Goal: Task Accomplishment & Management: Use online tool/utility

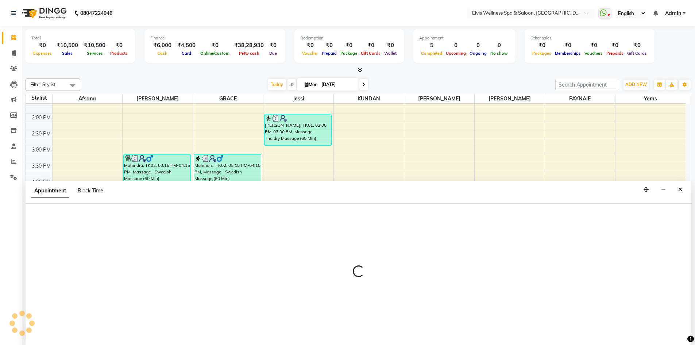
scroll to position [0, 0]
select select "78125"
select select "1035"
select select "tentative"
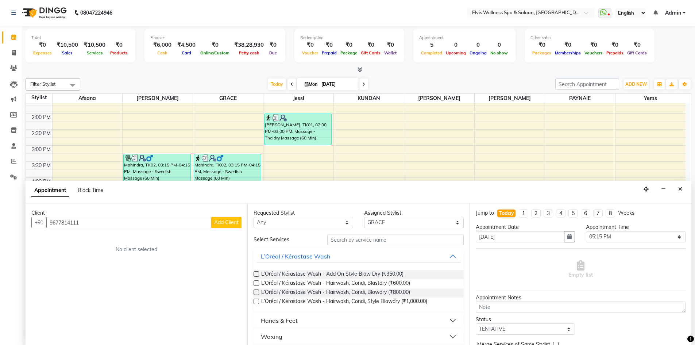
type input "9677814111"
click at [229, 224] on span "Add Client" at bounding box center [226, 222] width 24 height 7
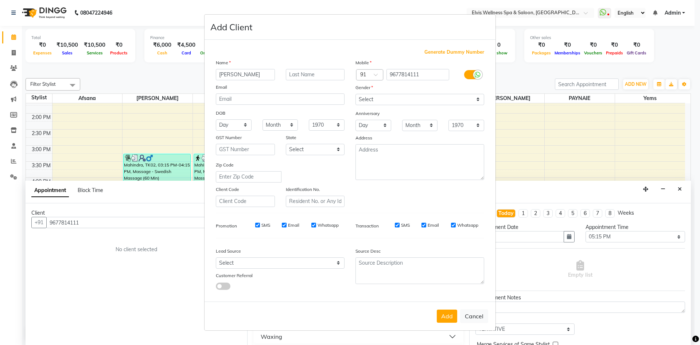
type input "[PERSON_NAME]"
click at [418, 93] on div "Gender" at bounding box center [420, 89] width 140 height 10
click at [410, 96] on select "Select [DEMOGRAPHIC_DATA] [DEMOGRAPHIC_DATA] Other Prefer Not To Say" at bounding box center [420, 99] width 129 height 11
select select "[DEMOGRAPHIC_DATA]"
click at [356, 94] on select "Select [DEMOGRAPHIC_DATA] [DEMOGRAPHIC_DATA] Other Prefer Not To Say" at bounding box center [420, 99] width 129 height 11
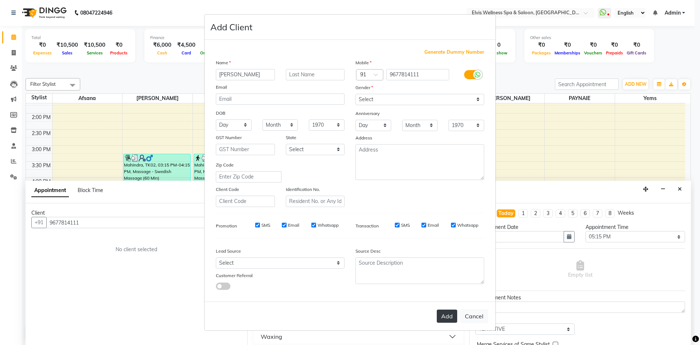
click at [451, 318] on button "Add" at bounding box center [447, 315] width 20 height 13
select select
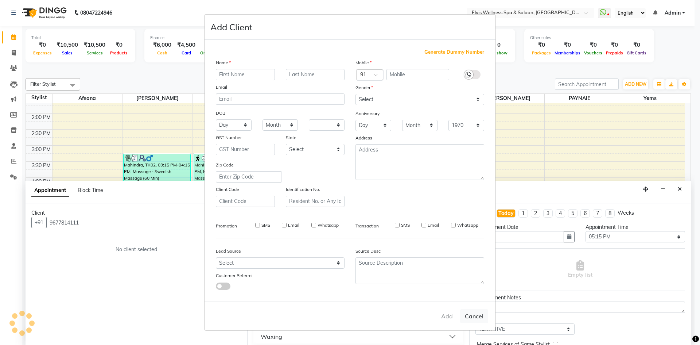
select select
checkbox input "false"
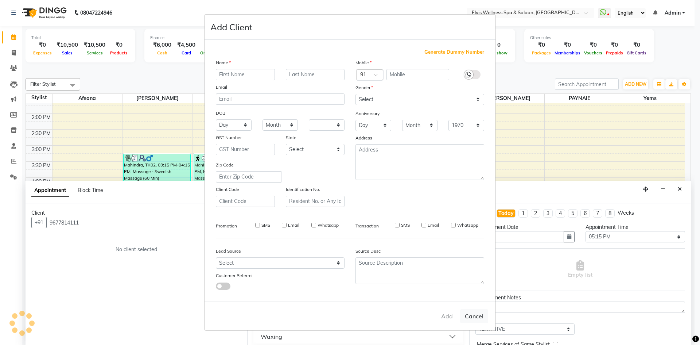
checkbox input "false"
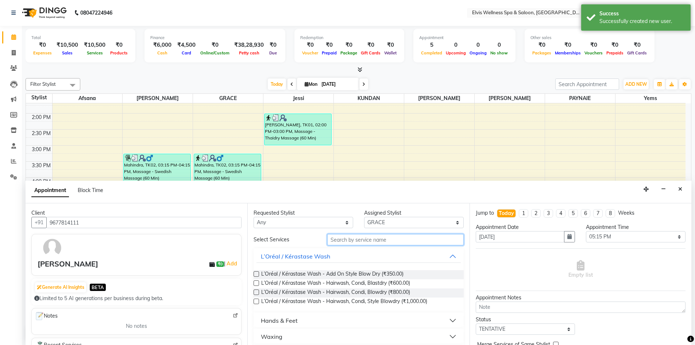
click at [356, 240] on input "text" at bounding box center [395, 239] width 136 height 11
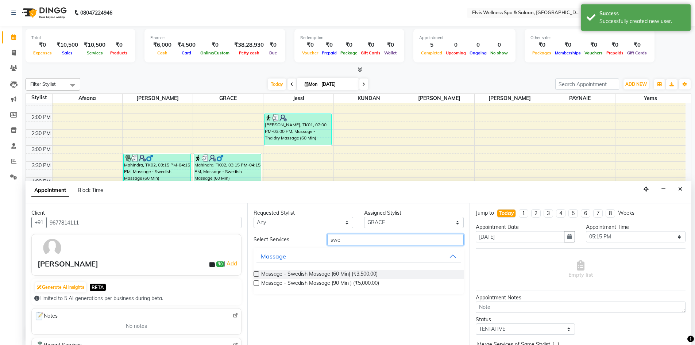
type input "swe"
click at [254, 275] on label at bounding box center [255, 273] width 5 height 5
click at [254, 275] on input "checkbox" at bounding box center [255, 274] width 5 height 5
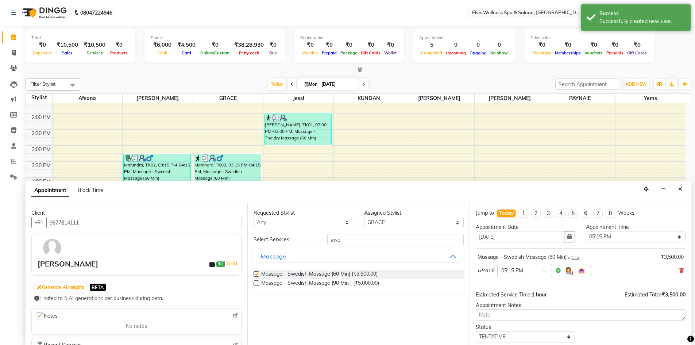
checkbox input "false"
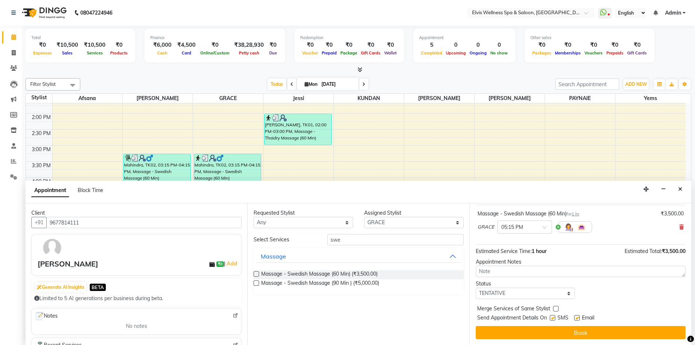
click at [554, 318] on label at bounding box center [552, 317] width 5 height 5
click at [554, 318] on input "checkbox" at bounding box center [552, 318] width 5 height 5
checkbox input "false"
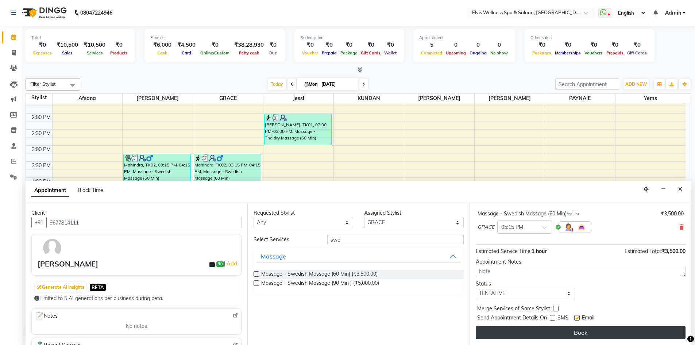
click at [560, 333] on button "Book" at bounding box center [581, 332] width 210 height 13
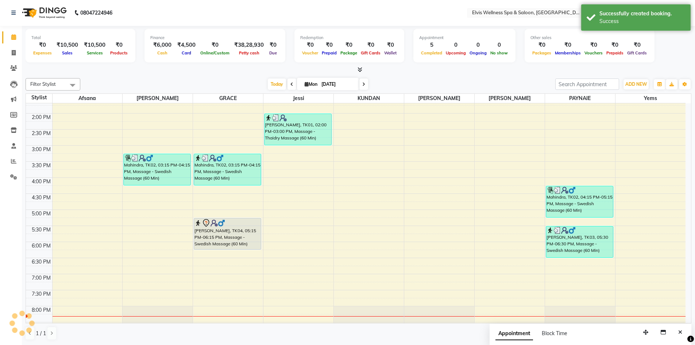
scroll to position [0, 0]
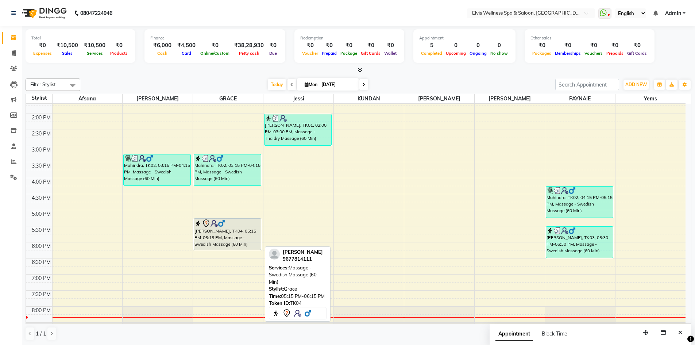
click at [214, 222] on img at bounding box center [213, 223] width 7 height 7
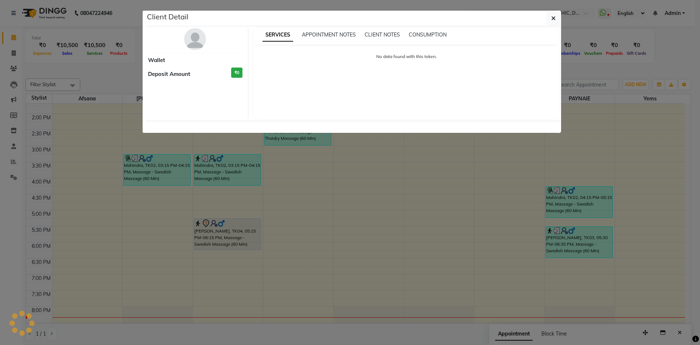
select select "7"
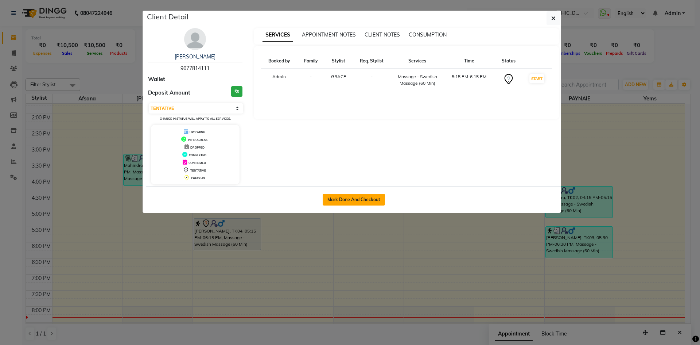
click at [352, 200] on button "Mark Done And Checkout" at bounding box center [354, 200] width 62 height 12
select select "service"
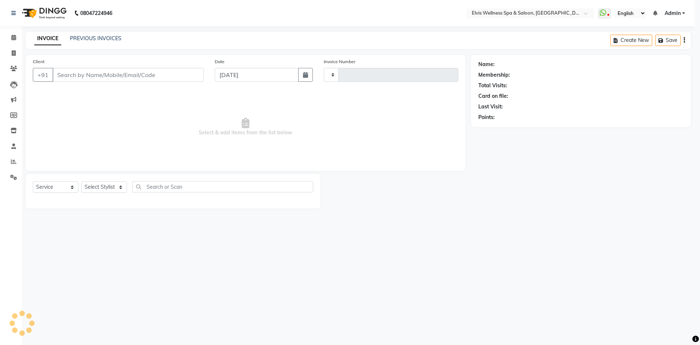
type input "1544"
select select "3"
select select "4399"
type input "9677814111"
select select "78125"
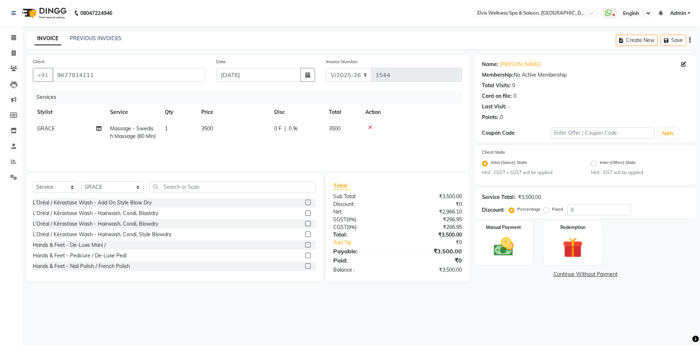
click at [219, 128] on td "3500" at bounding box center [233, 132] width 73 height 24
select select "78125"
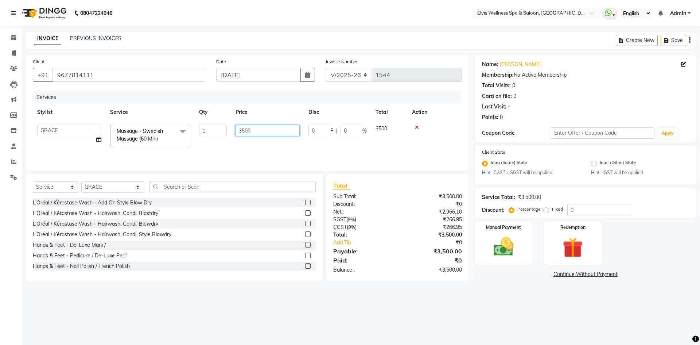
click at [243, 131] on input "3500" at bounding box center [268, 130] width 64 height 11
type input "2500"
click at [507, 253] on img at bounding box center [504, 247] width 34 height 24
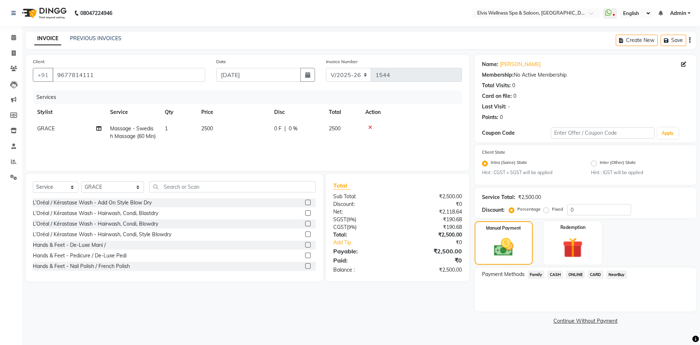
click at [557, 272] on span "CASH" at bounding box center [555, 274] width 16 height 8
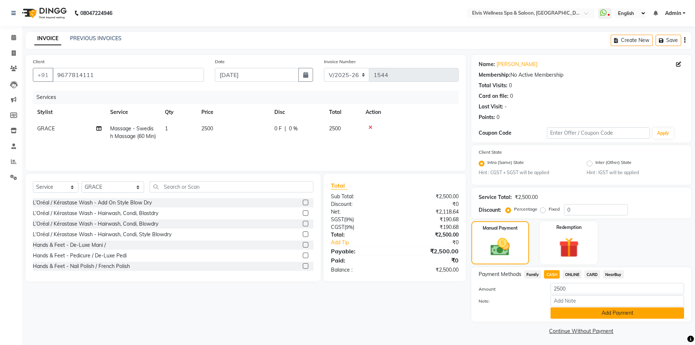
click at [590, 309] on button "Add Payment" at bounding box center [616, 312] width 133 height 11
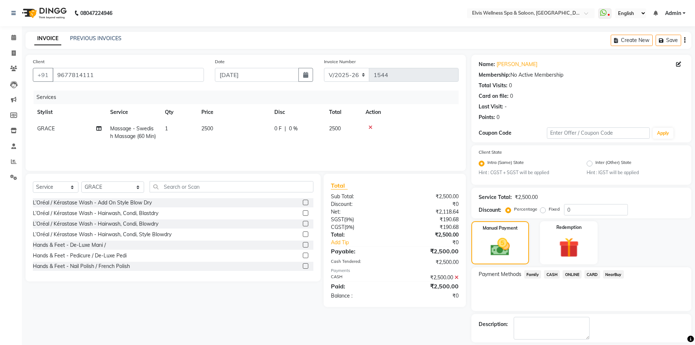
scroll to position [33, 0]
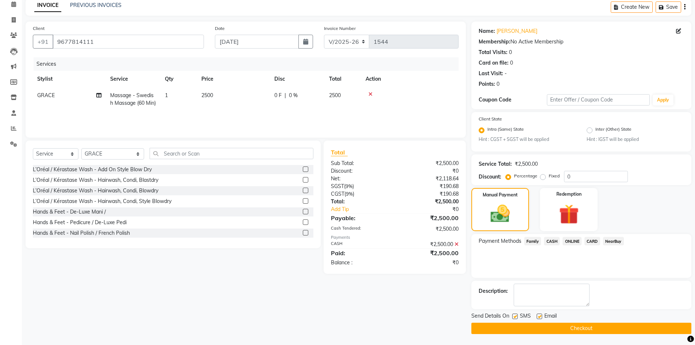
click at [515, 317] on label at bounding box center [514, 315] width 5 height 5
click at [515, 317] on input "checkbox" at bounding box center [514, 316] width 5 height 5
checkbox input "false"
click at [576, 329] on button "Checkout" at bounding box center [581, 327] width 220 height 11
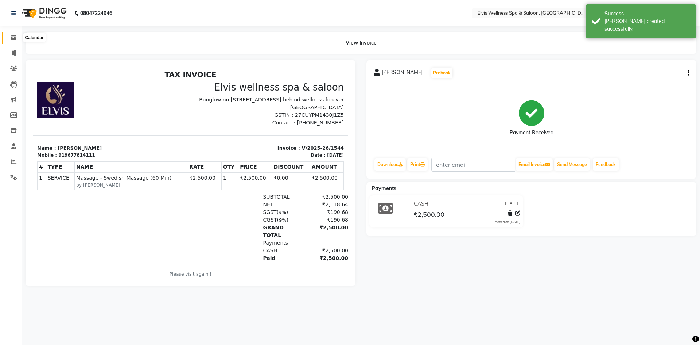
click at [11, 37] on icon at bounding box center [13, 37] width 5 height 5
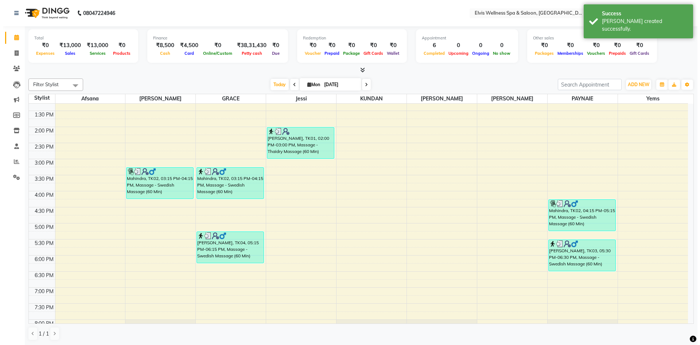
scroll to position [219, 0]
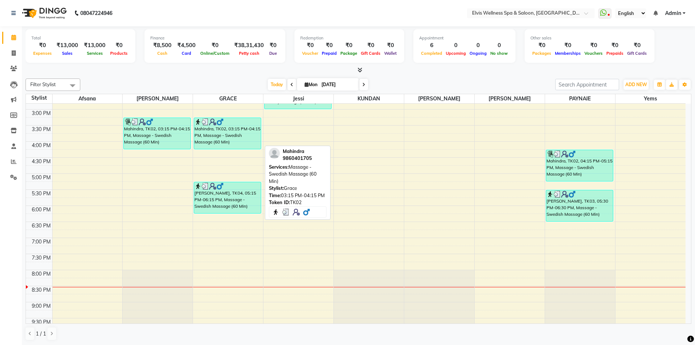
click at [211, 133] on div "Mahindra, TK02, 03:15 PM-04:15 PM, Massage - Swedish Massage (60 Min)" at bounding box center [227, 133] width 67 height 31
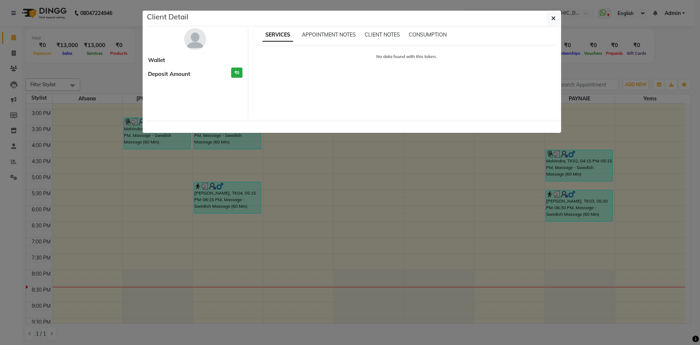
select select "3"
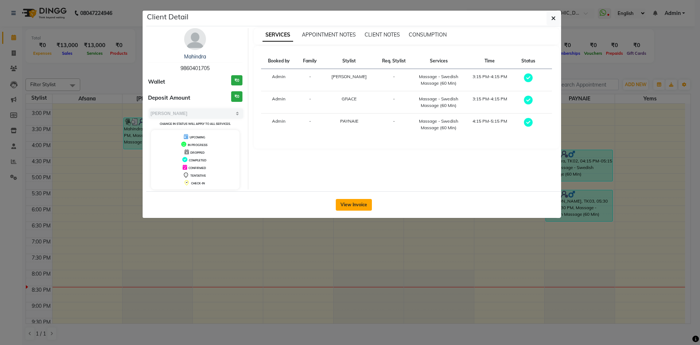
click at [352, 202] on button "View Invoice" at bounding box center [354, 205] width 36 height 12
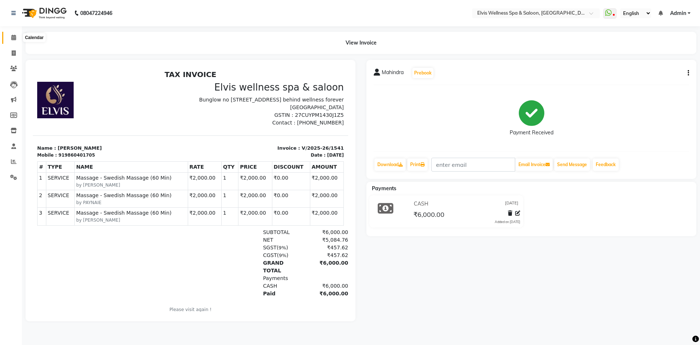
click at [11, 40] on span at bounding box center [13, 38] width 13 height 8
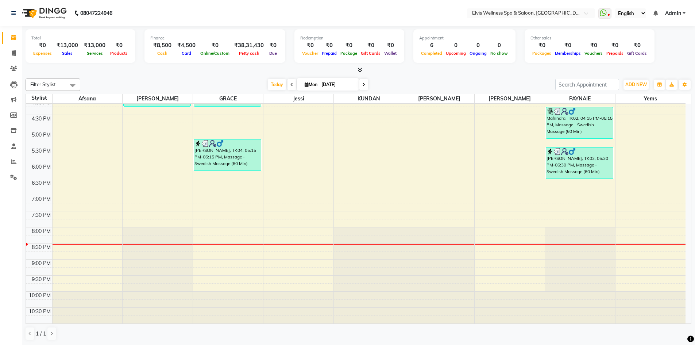
scroll to position [189, 0]
